Goal: Transaction & Acquisition: Obtain resource

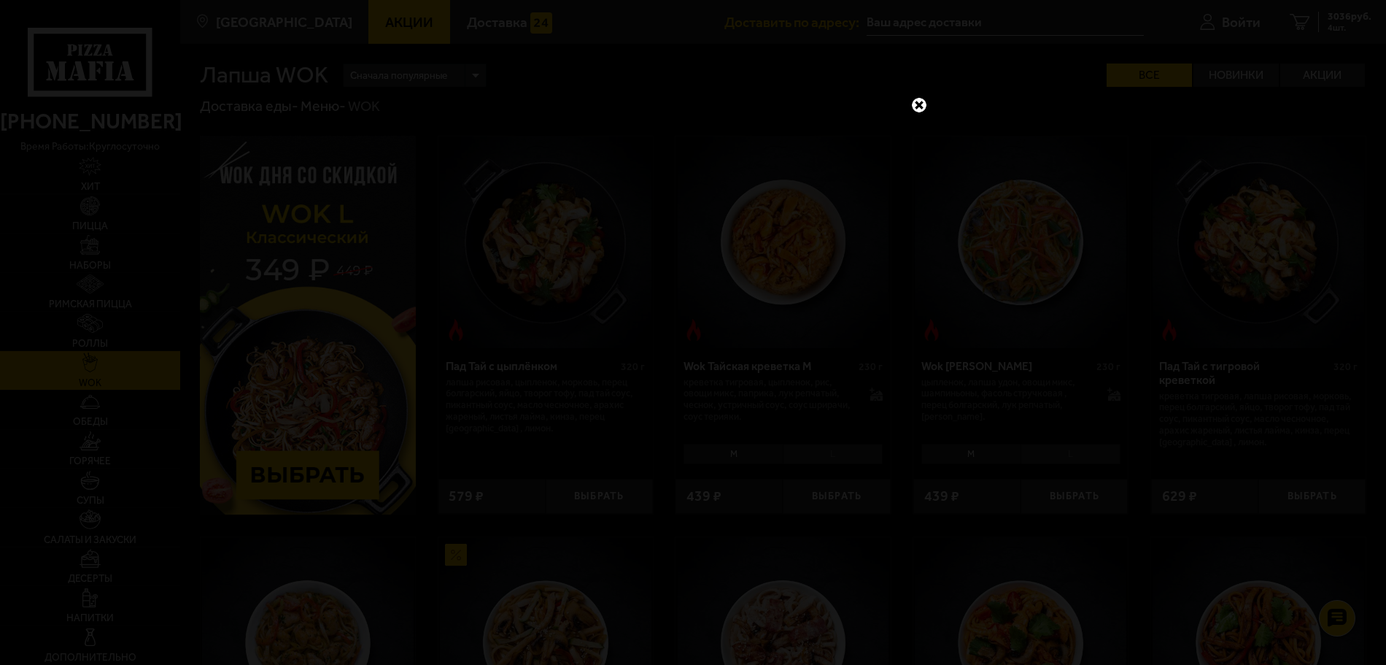
scroll to position [73, 0]
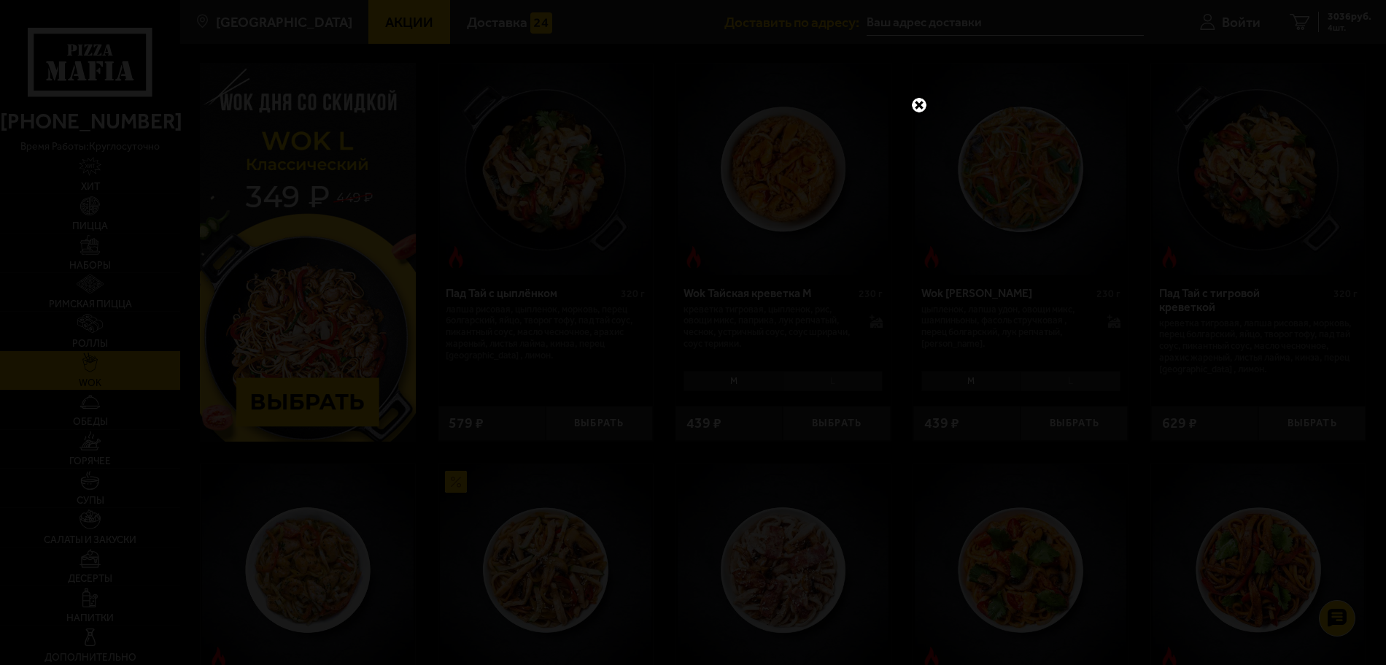
click at [916, 110] on link at bounding box center [919, 105] width 19 height 19
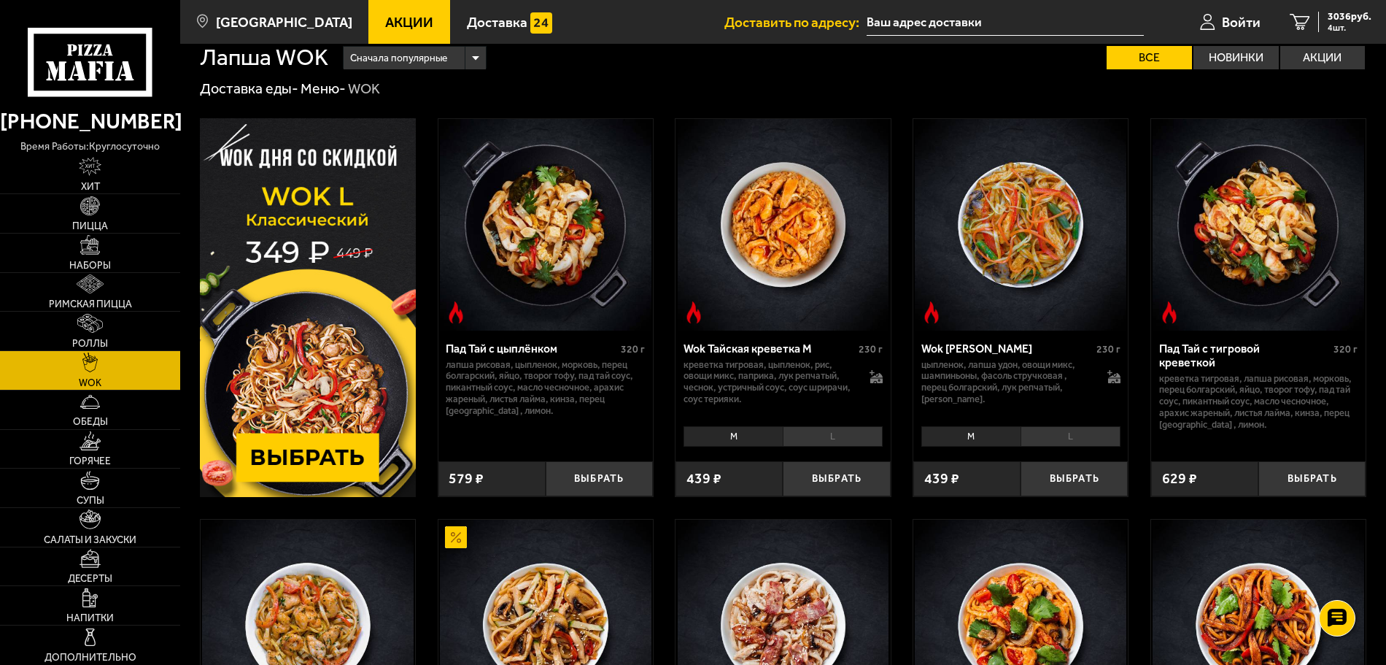
scroll to position [0, 0]
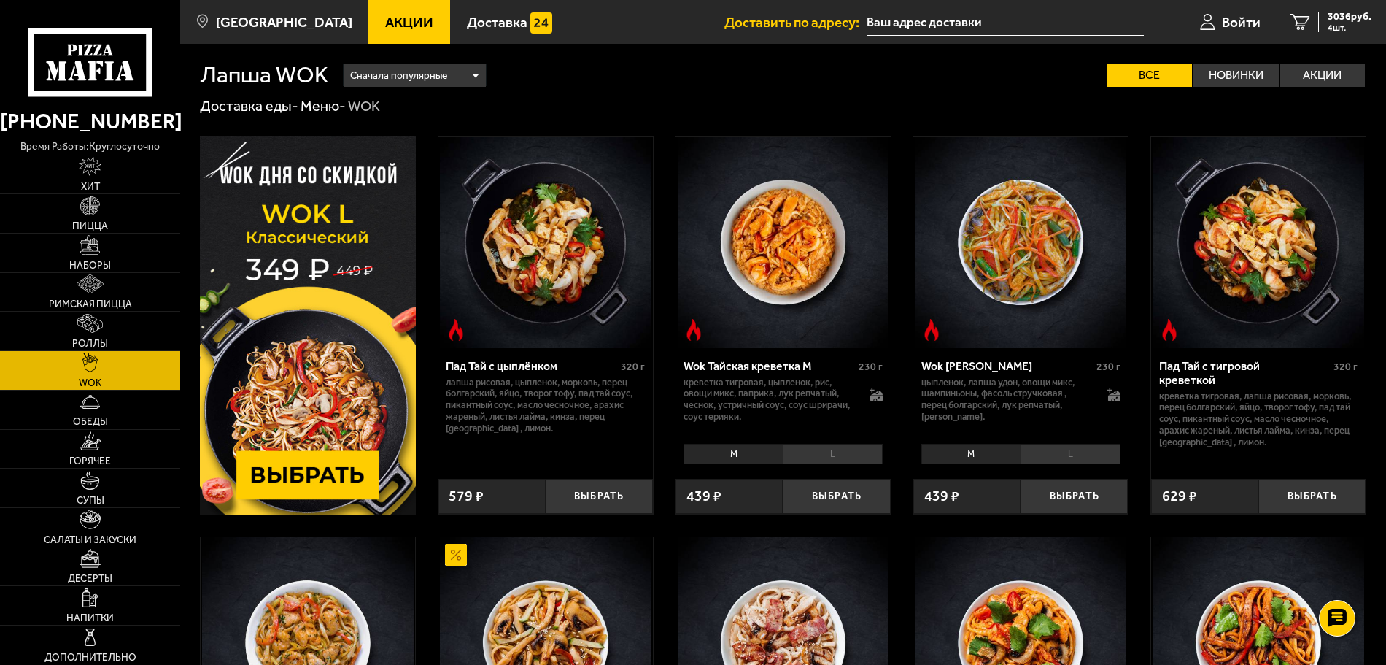
click at [385, 21] on span "Акции" at bounding box center [409, 22] width 48 height 14
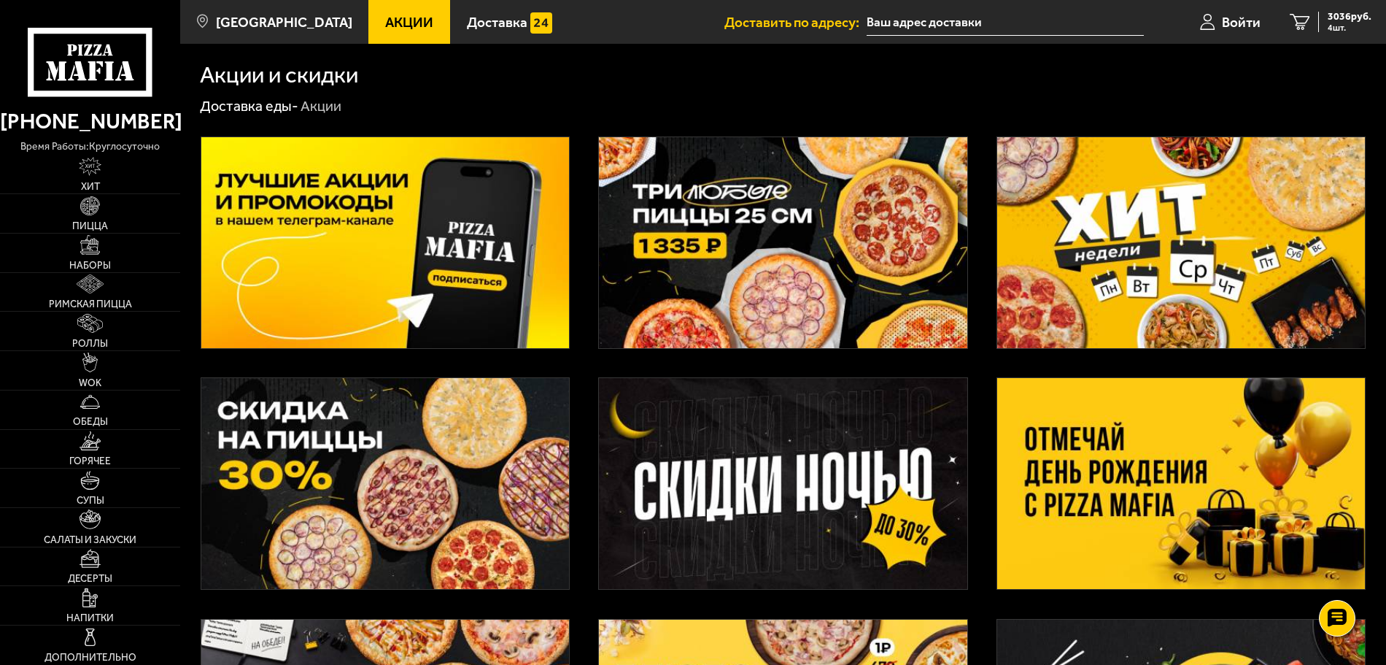
click at [479, 301] on img at bounding box center [385, 242] width 368 height 211
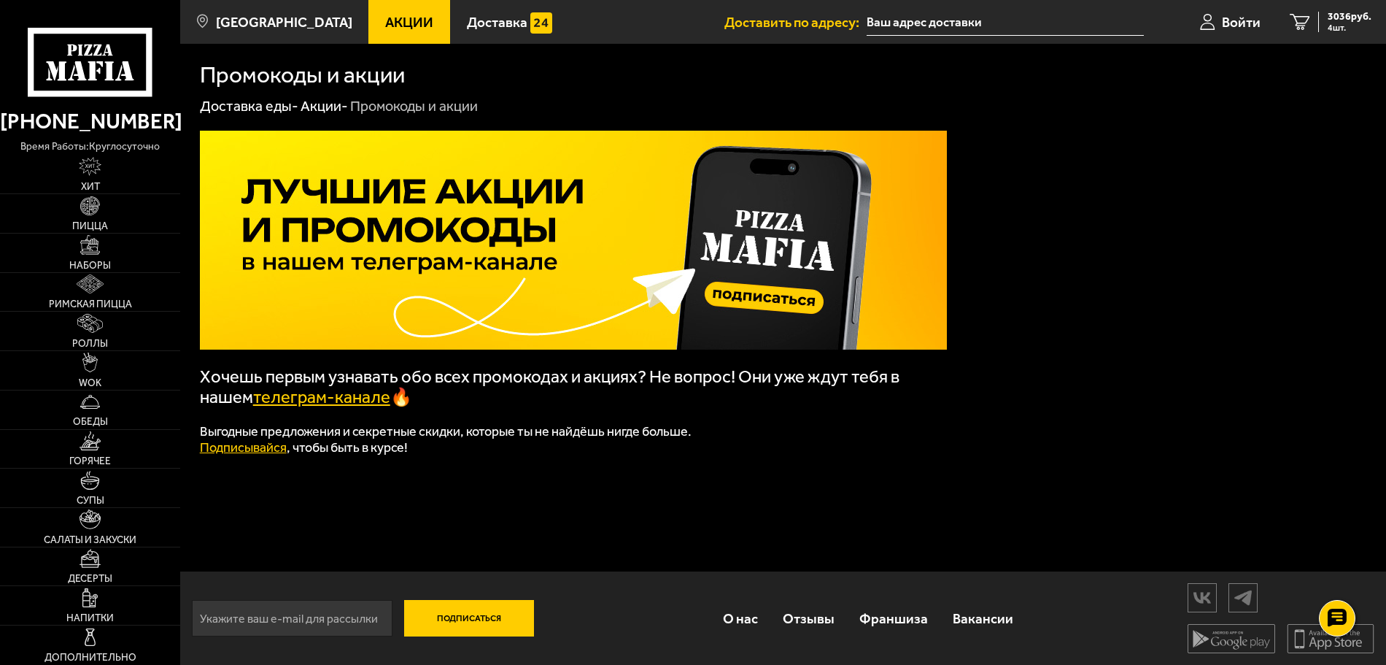
scroll to position [1, 0]
click at [385, 20] on span "Акции" at bounding box center [409, 22] width 48 height 14
